Goal: Communication & Community: Participate in discussion

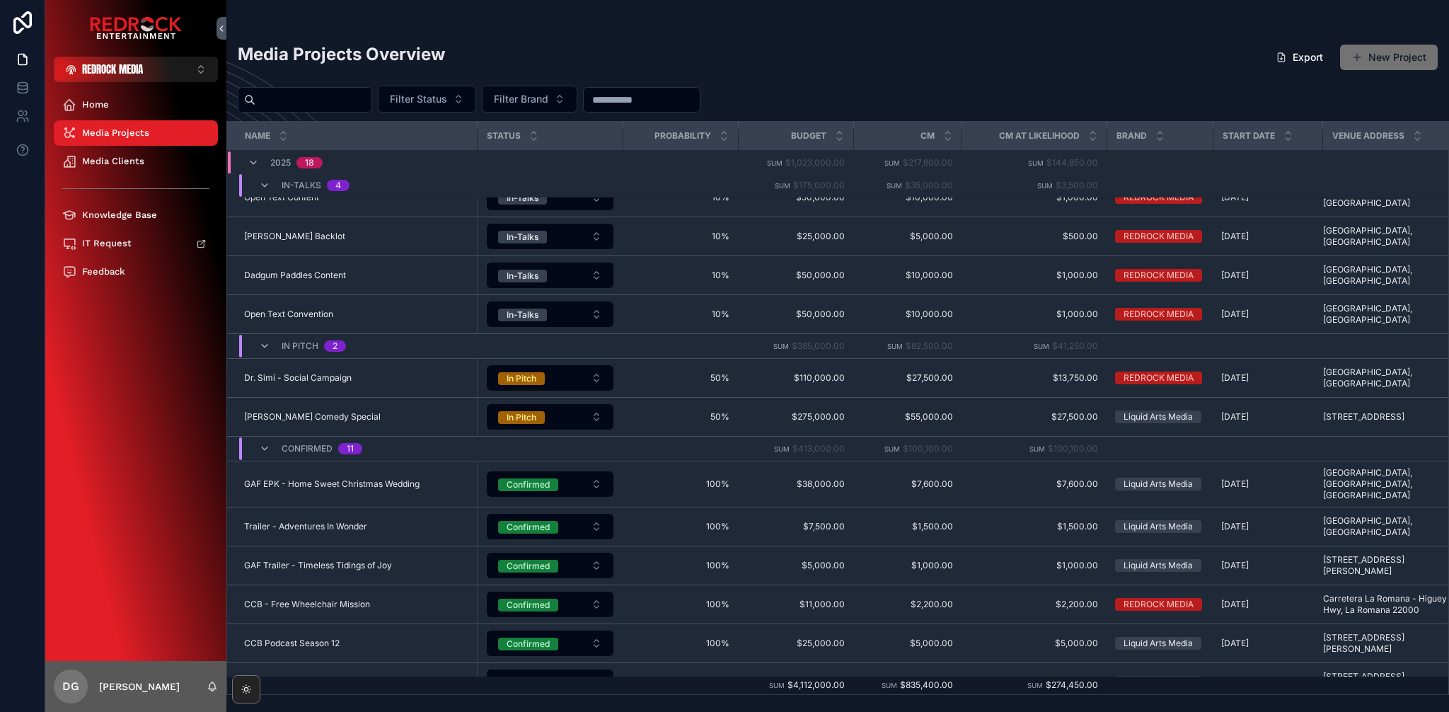
scroll to position [260, 0]
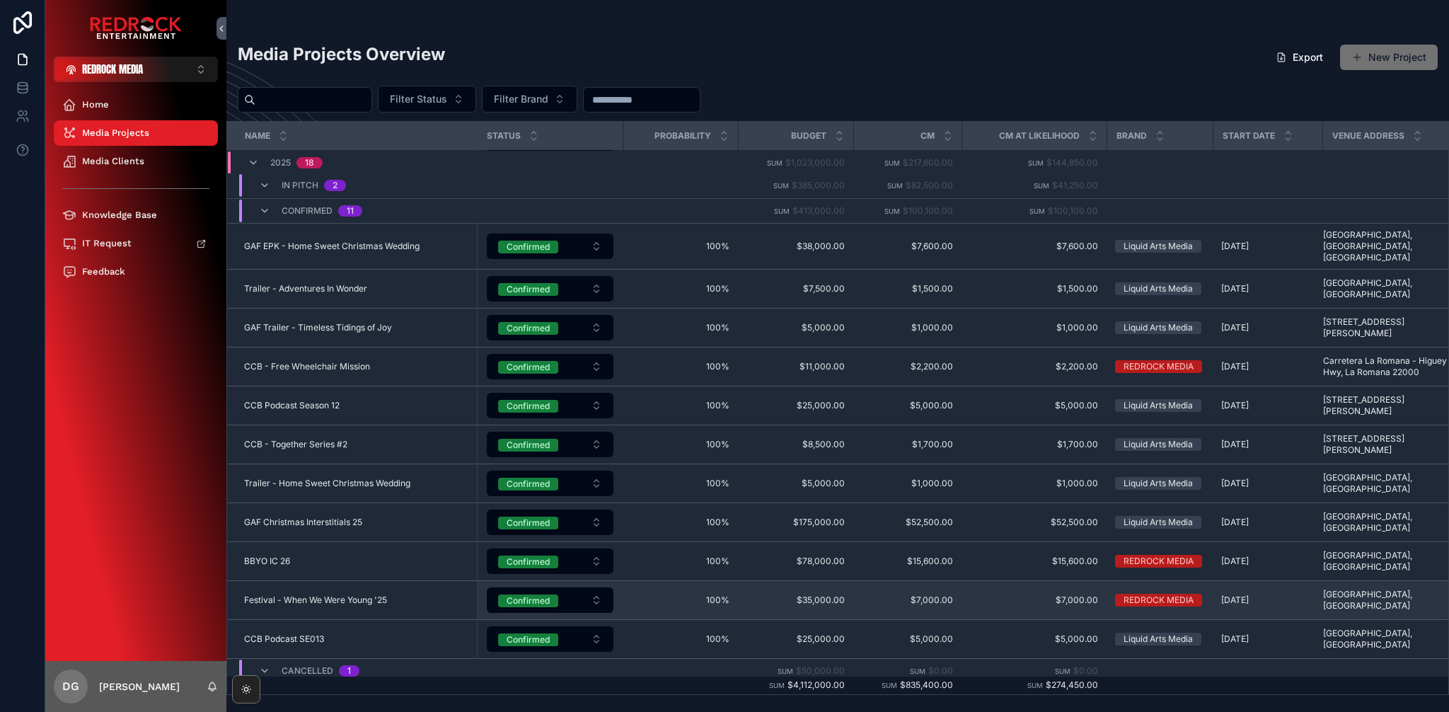
click at [333, 597] on span "Festival - When We Were Young '25" at bounding box center [315, 599] width 143 height 11
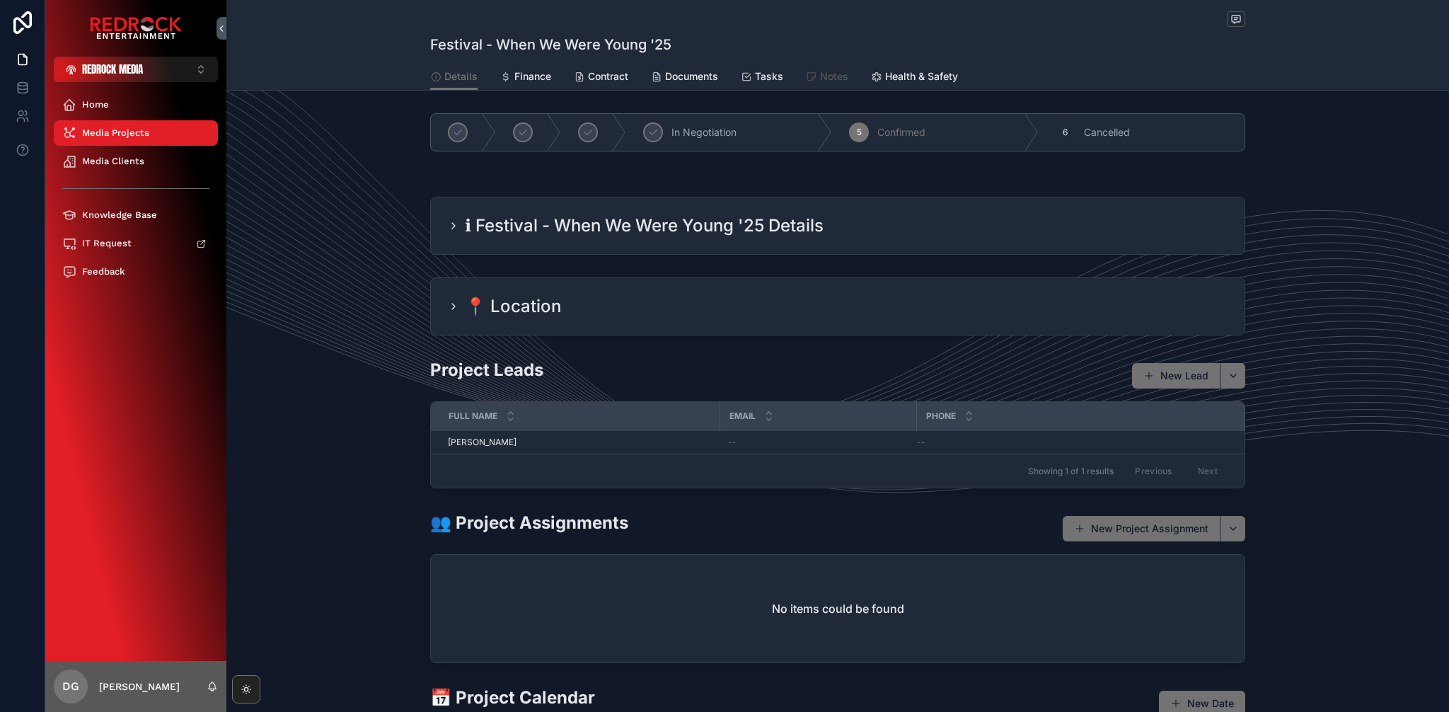
click at [820, 77] on span "Notes" at bounding box center [834, 76] width 28 height 14
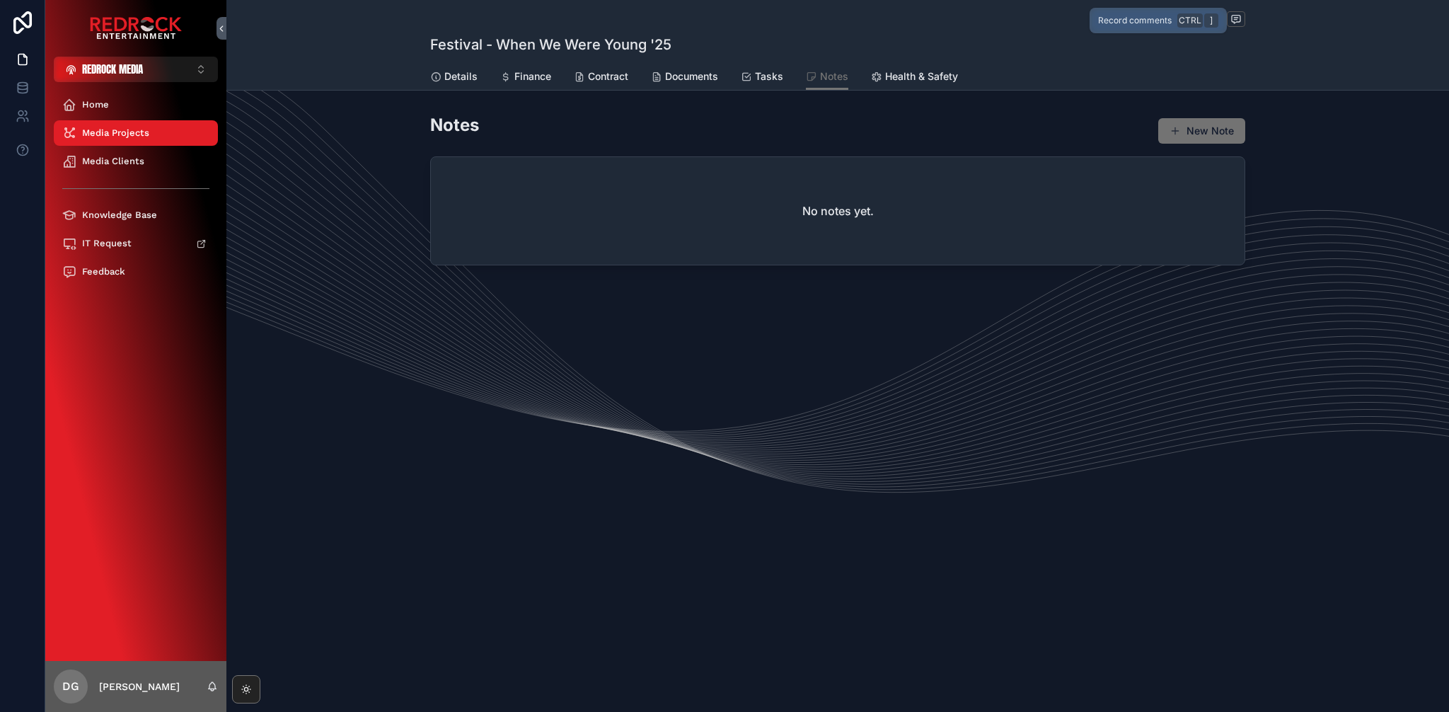
click at [1237, 18] on icon "scrollable content" at bounding box center [1235, 18] width 11 height 11
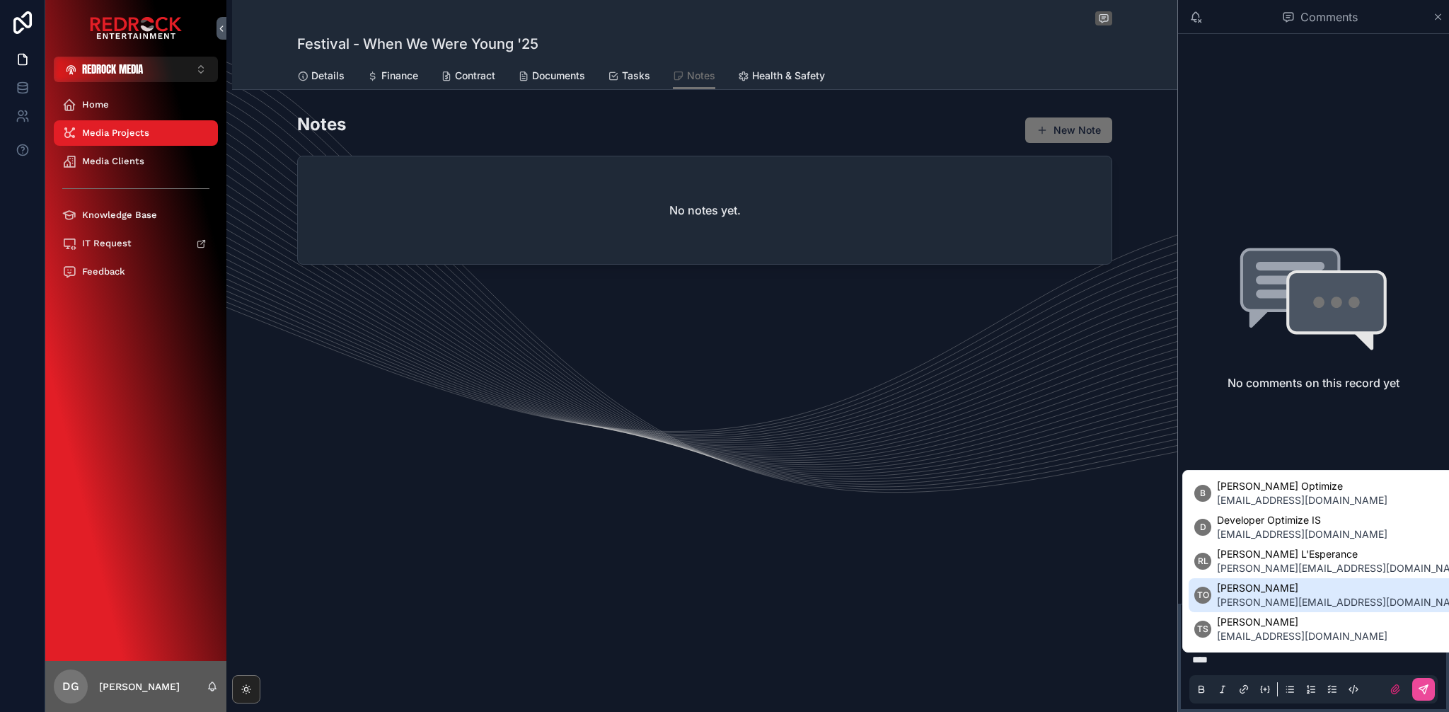
click at [1298, 598] on span "[PERSON_NAME][EMAIL_ADDRESS][DOMAIN_NAME]" at bounding box center [1343, 602] width 252 height 14
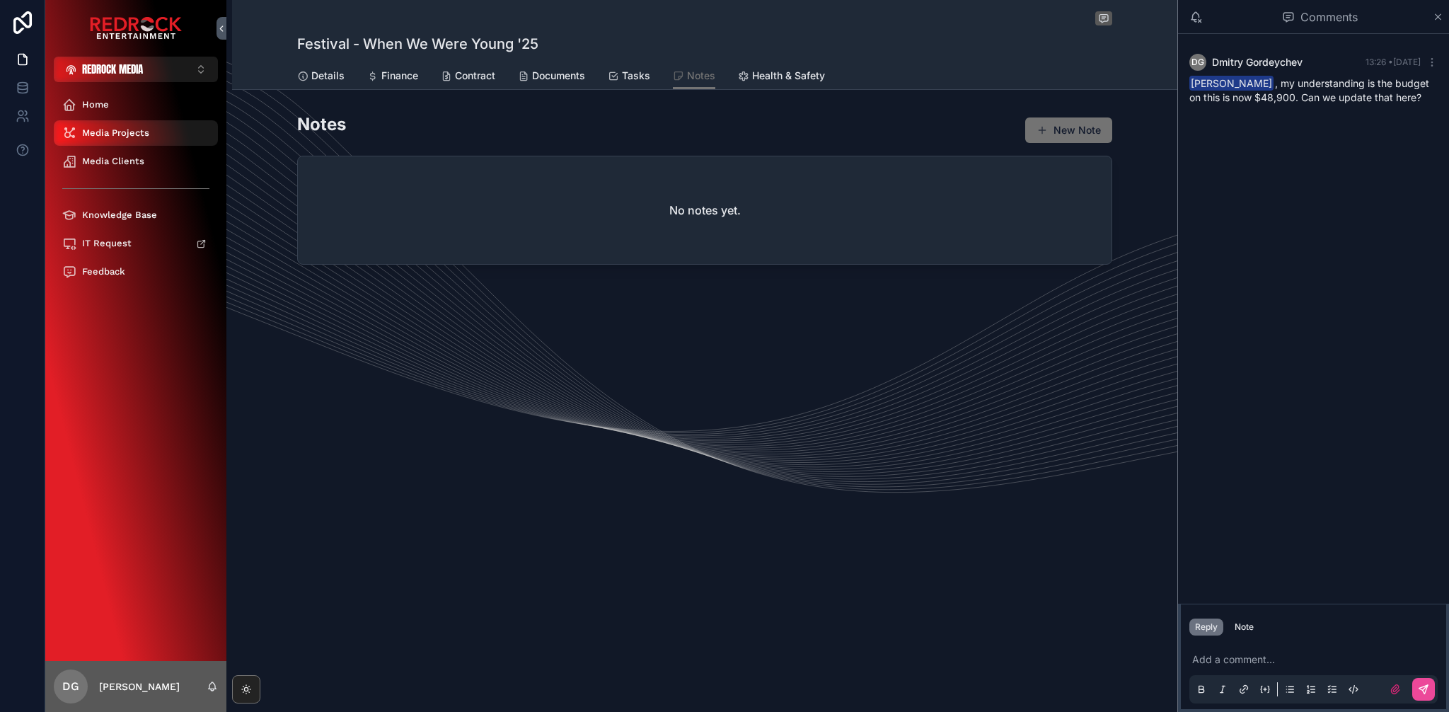
click at [115, 132] on span "Media Projects" at bounding box center [115, 132] width 67 height 11
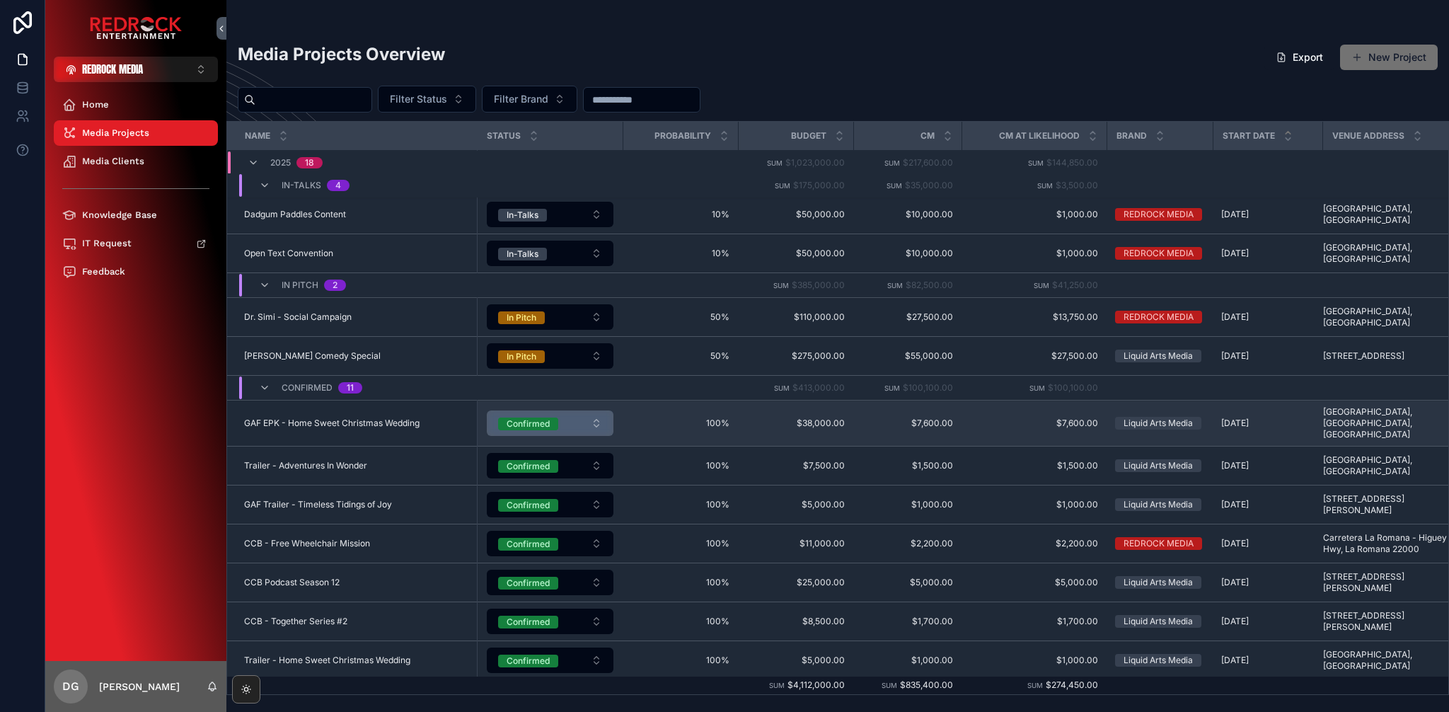
scroll to position [153, 0]
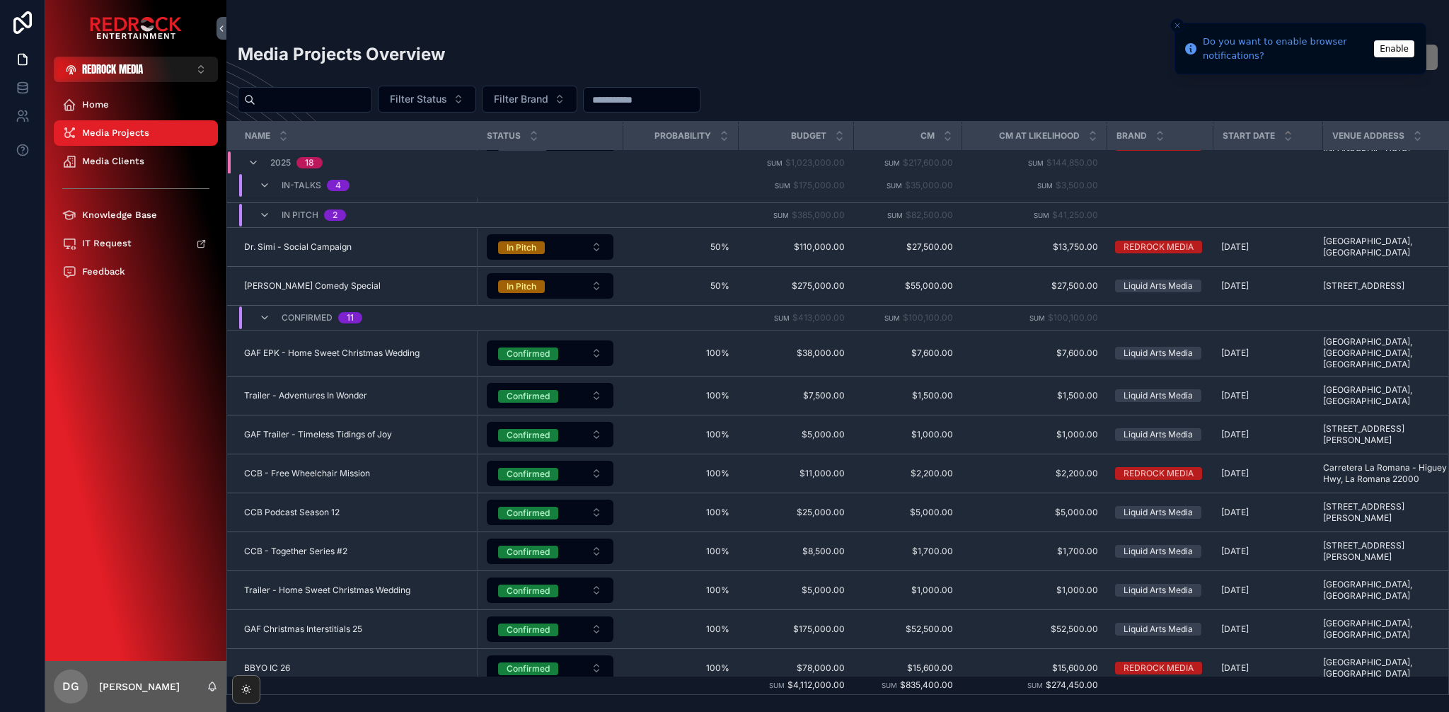
click at [1384, 46] on button "Enable" at bounding box center [1394, 48] width 40 height 17
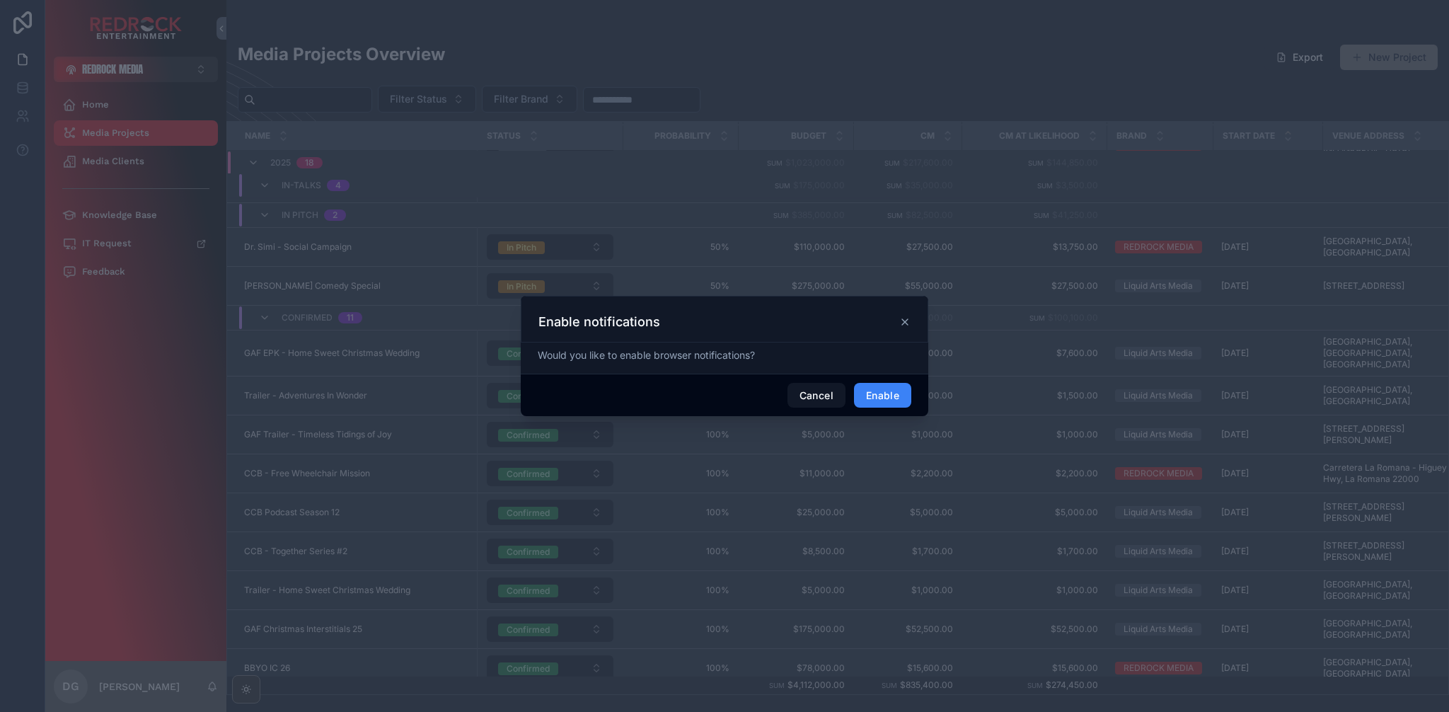
click at [896, 399] on button "Enable" at bounding box center [882, 395] width 57 height 25
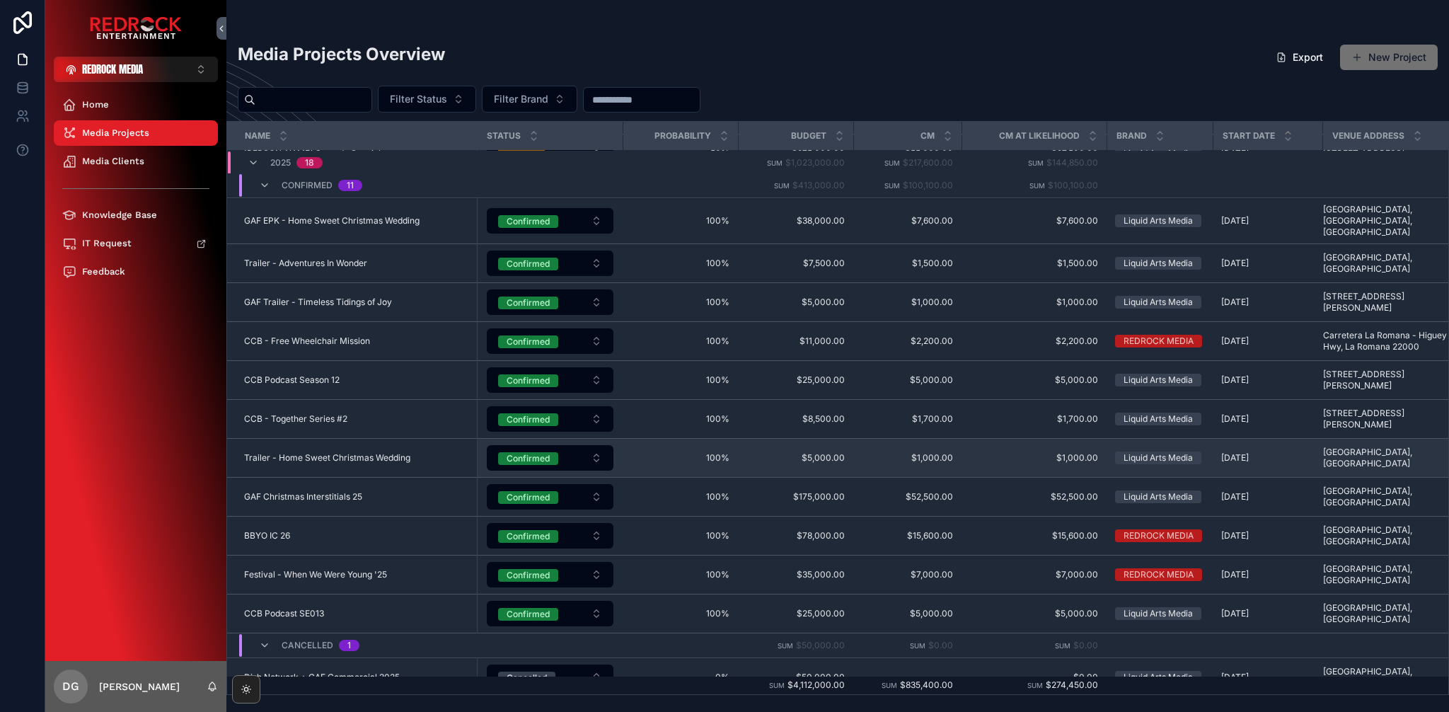
scroll to position [301, 0]
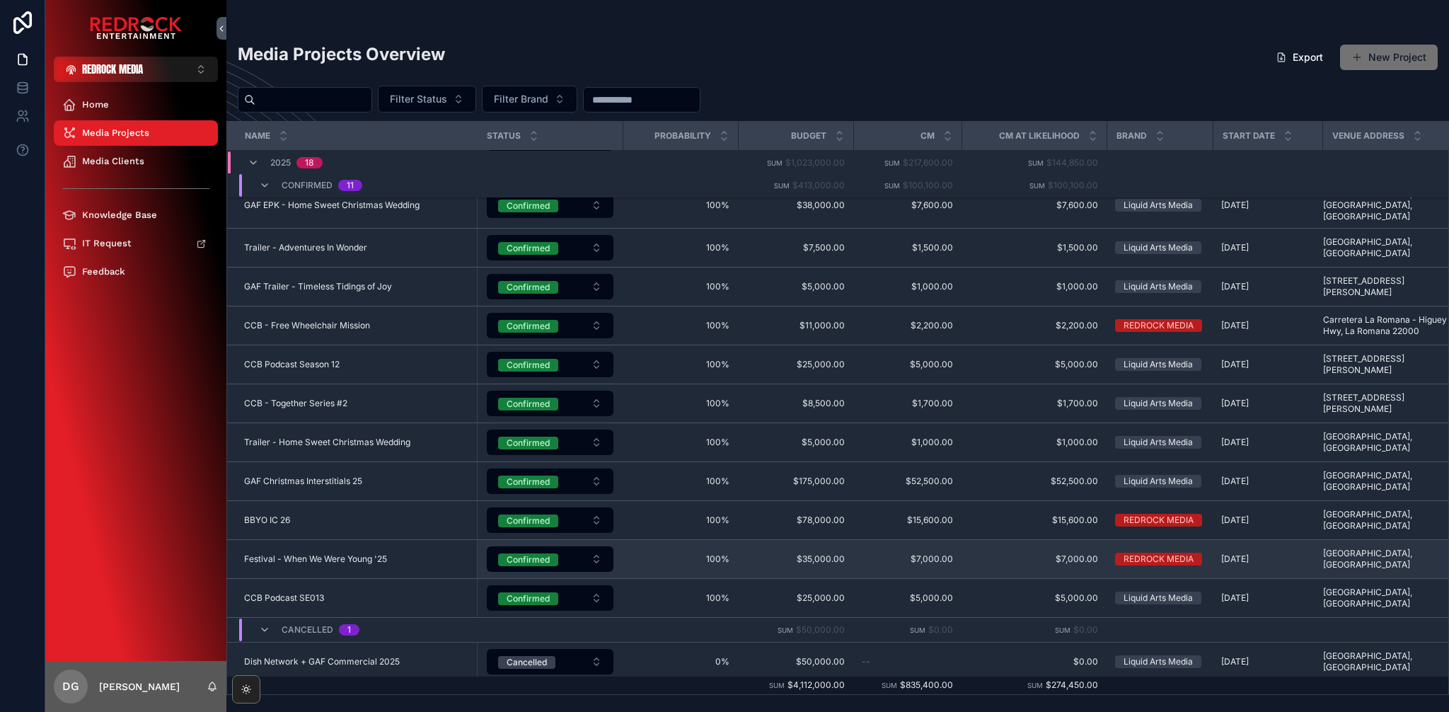
click at [432, 553] on div "Festival - When We Were Young '25 Festival - When We Were Young '25" at bounding box center [356, 558] width 224 height 11
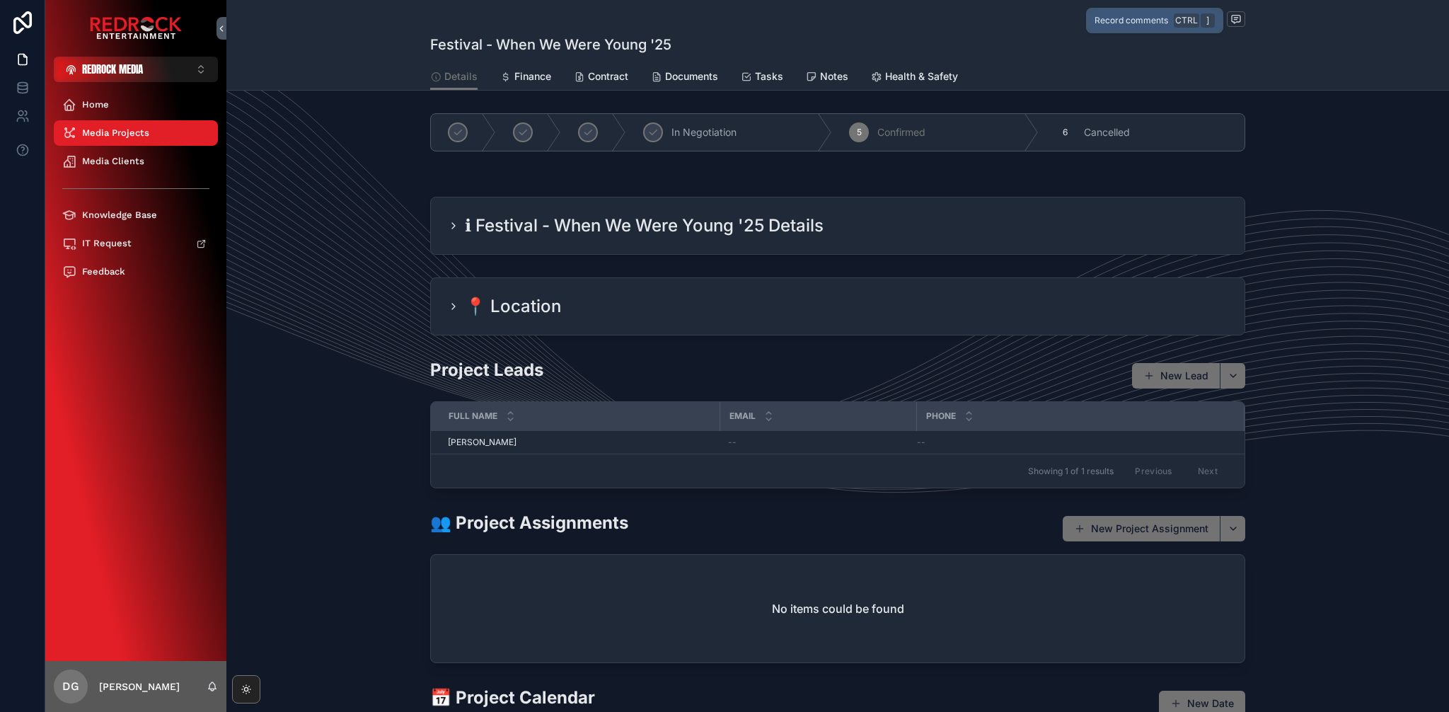
click at [1240, 23] on span "scrollable content" at bounding box center [1236, 19] width 18 height 16
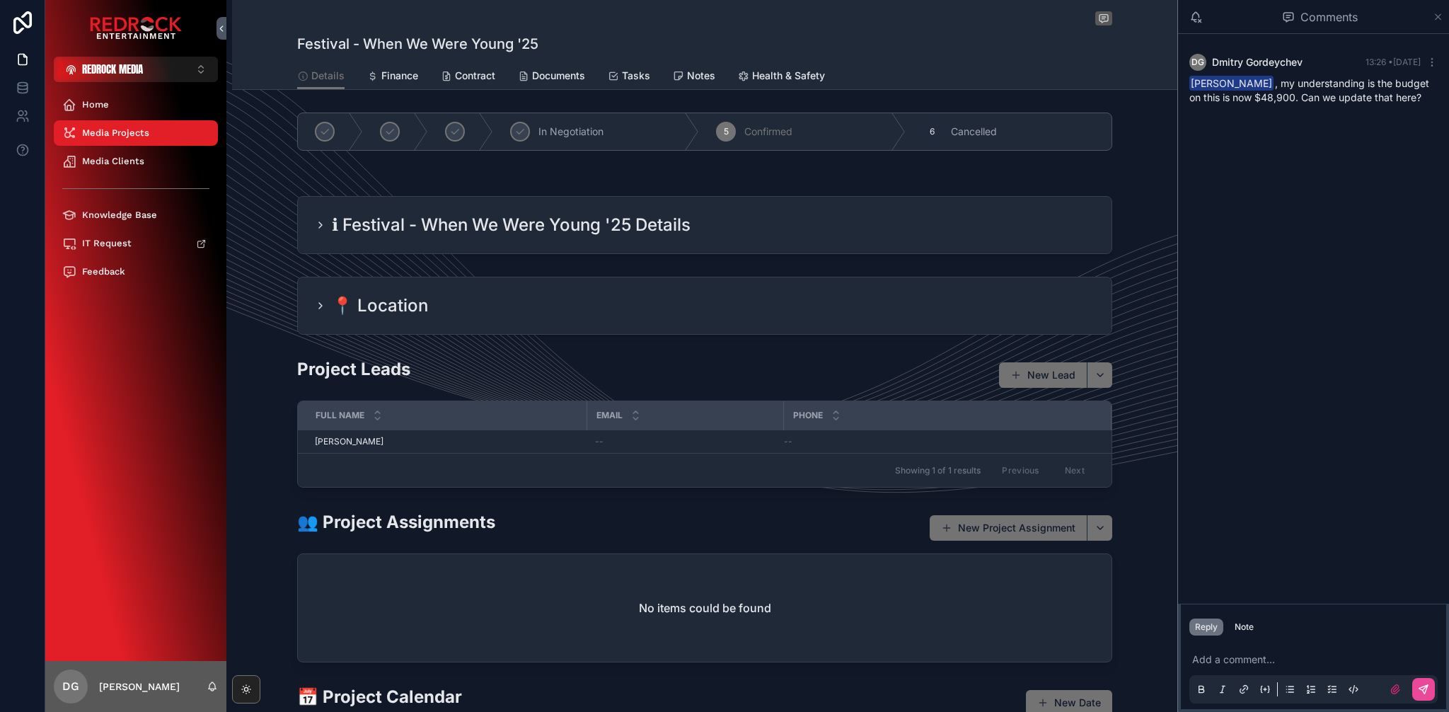
click at [1433, 19] on icon "scrollable content" at bounding box center [1438, 16] width 11 height 11
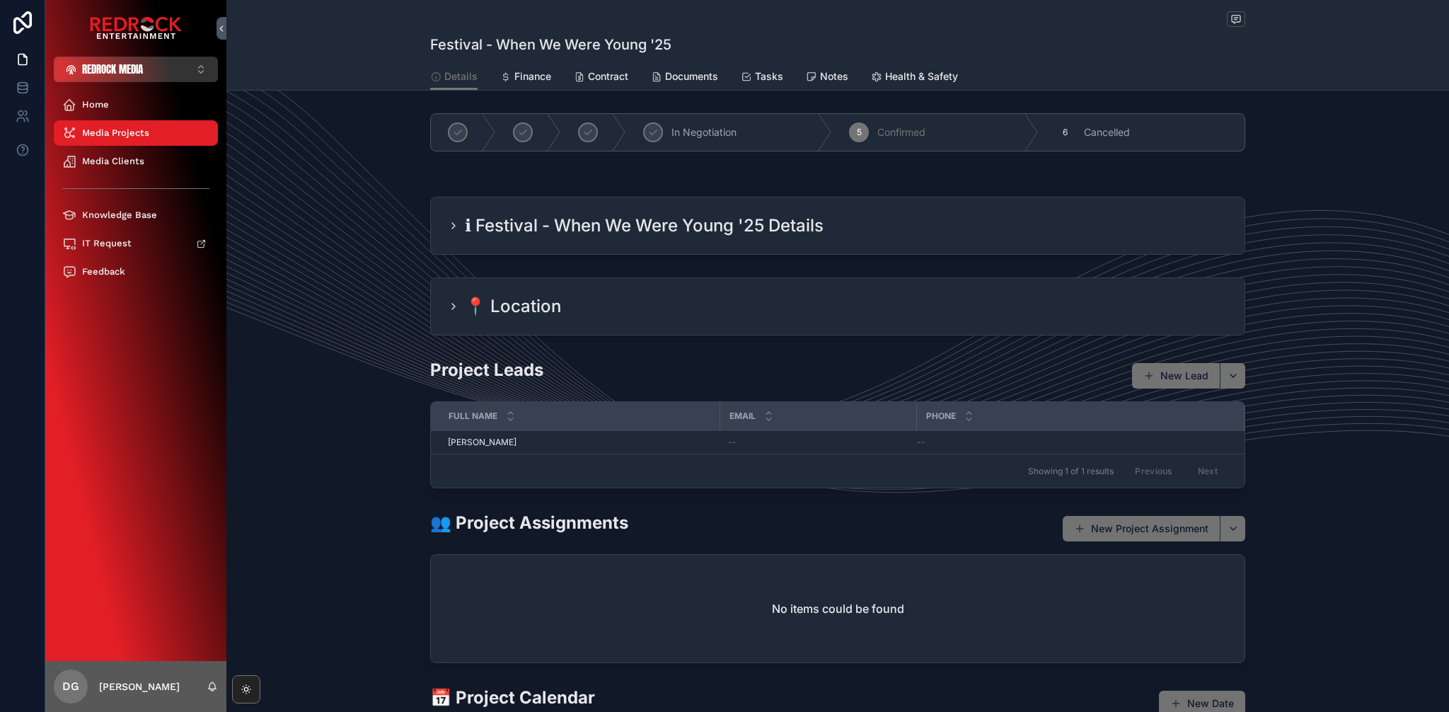
click at [145, 66] on button "REDROCK MEDIA Alt 3" at bounding box center [136, 69] width 164 height 25
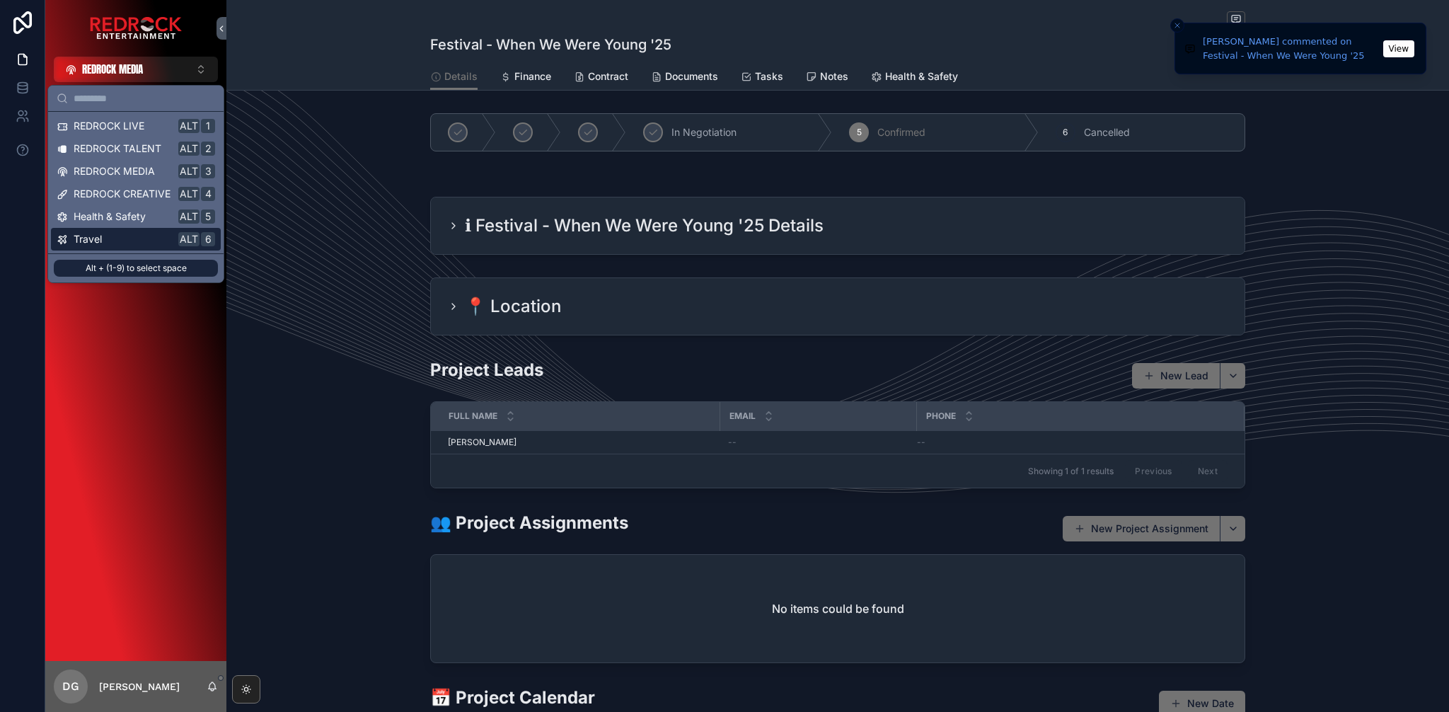
click at [1420, 44] on li "[PERSON_NAME] commented on Festival - When We Were Young '25 View" at bounding box center [1300, 49] width 252 height 52
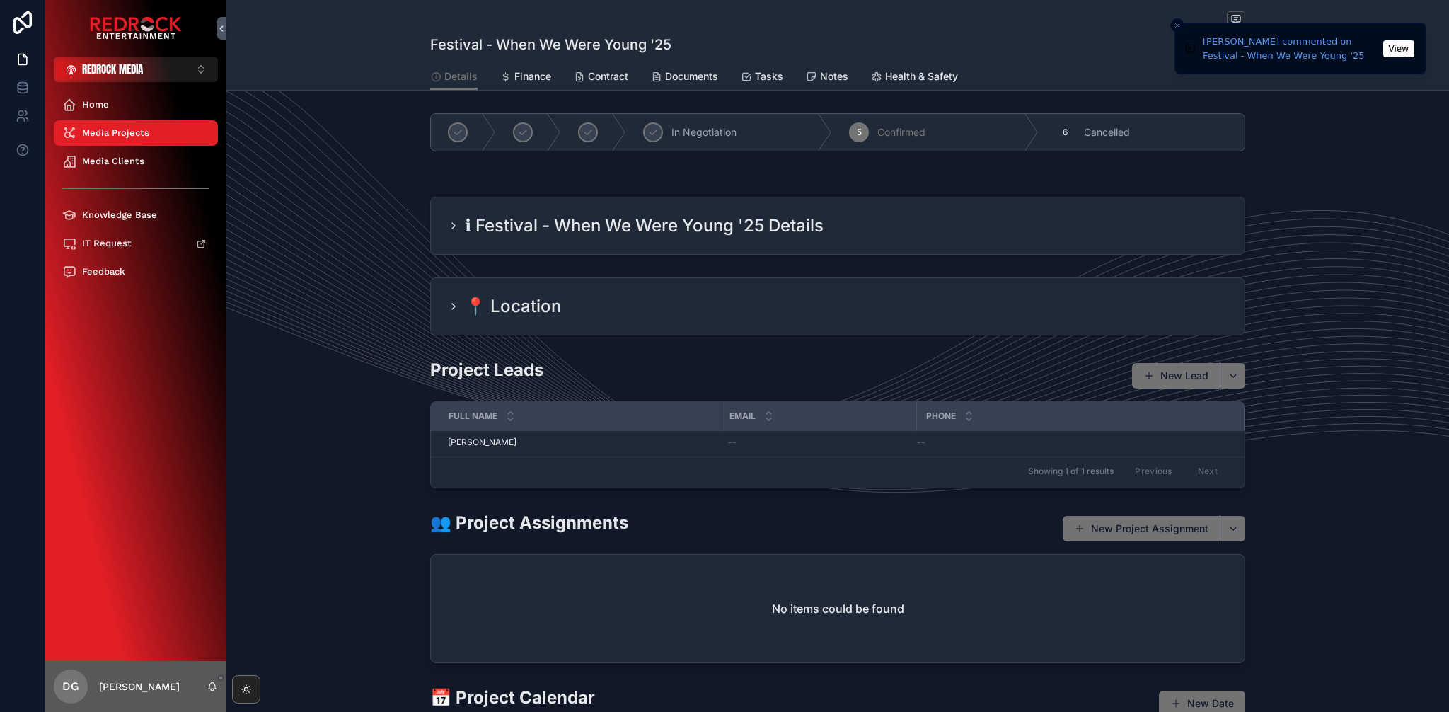
click at [1406, 45] on button "View" at bounding box center [1398, 48] width 31 height 17
